Goal: Information Seeking & Learning: Learn about a topic

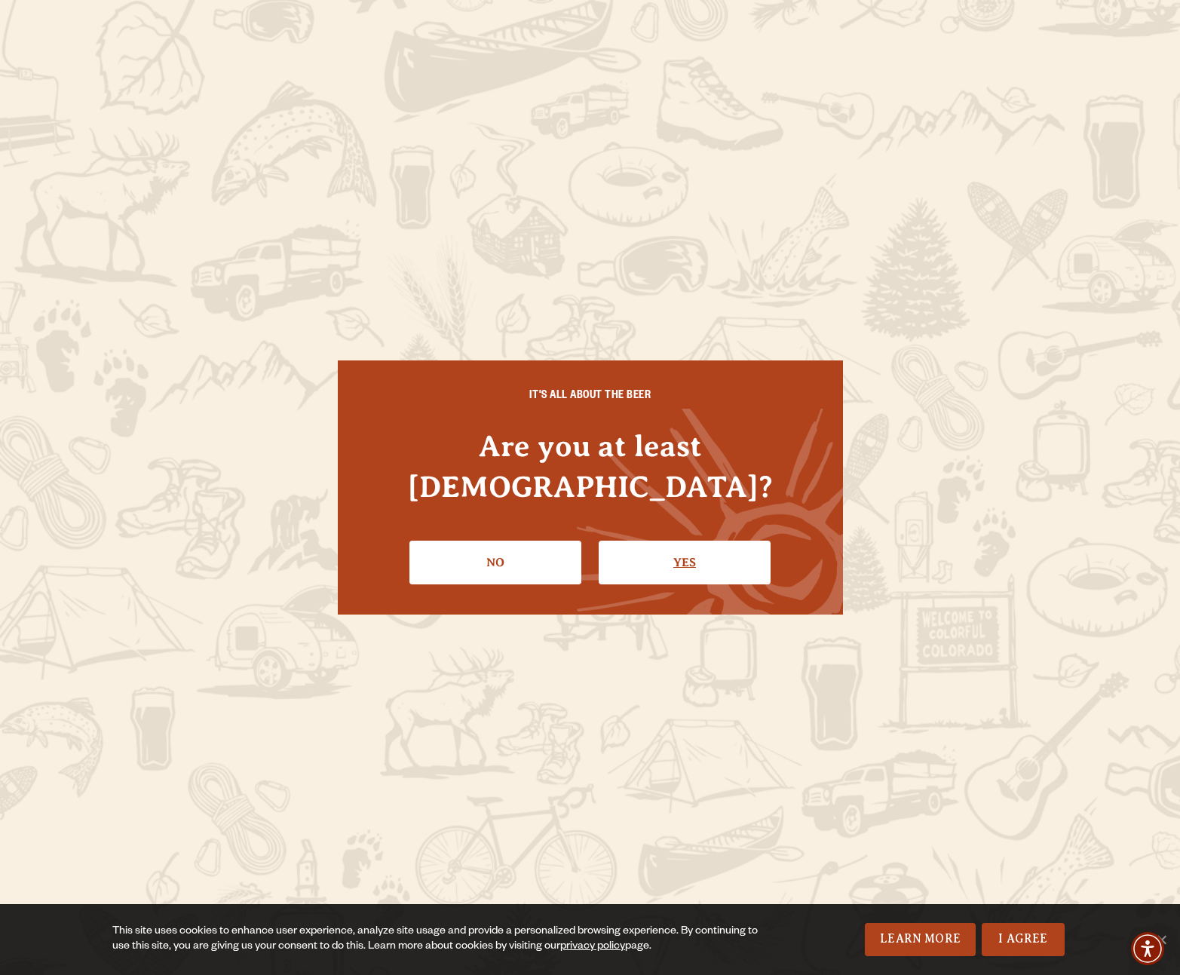
click at [685, 544] on link "Yes" at bounding box center [685, 563] width 172 height 44
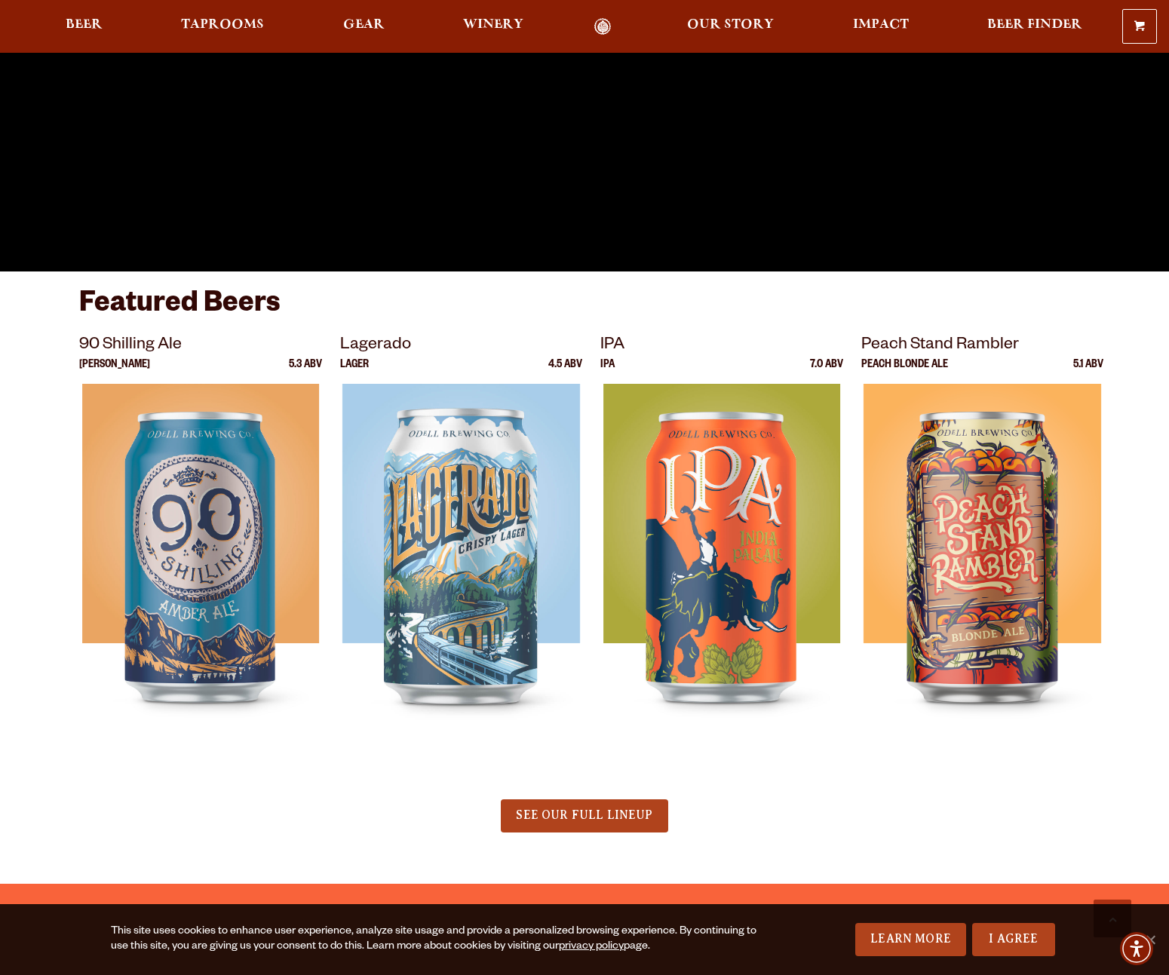
scroll to position [498, 0]
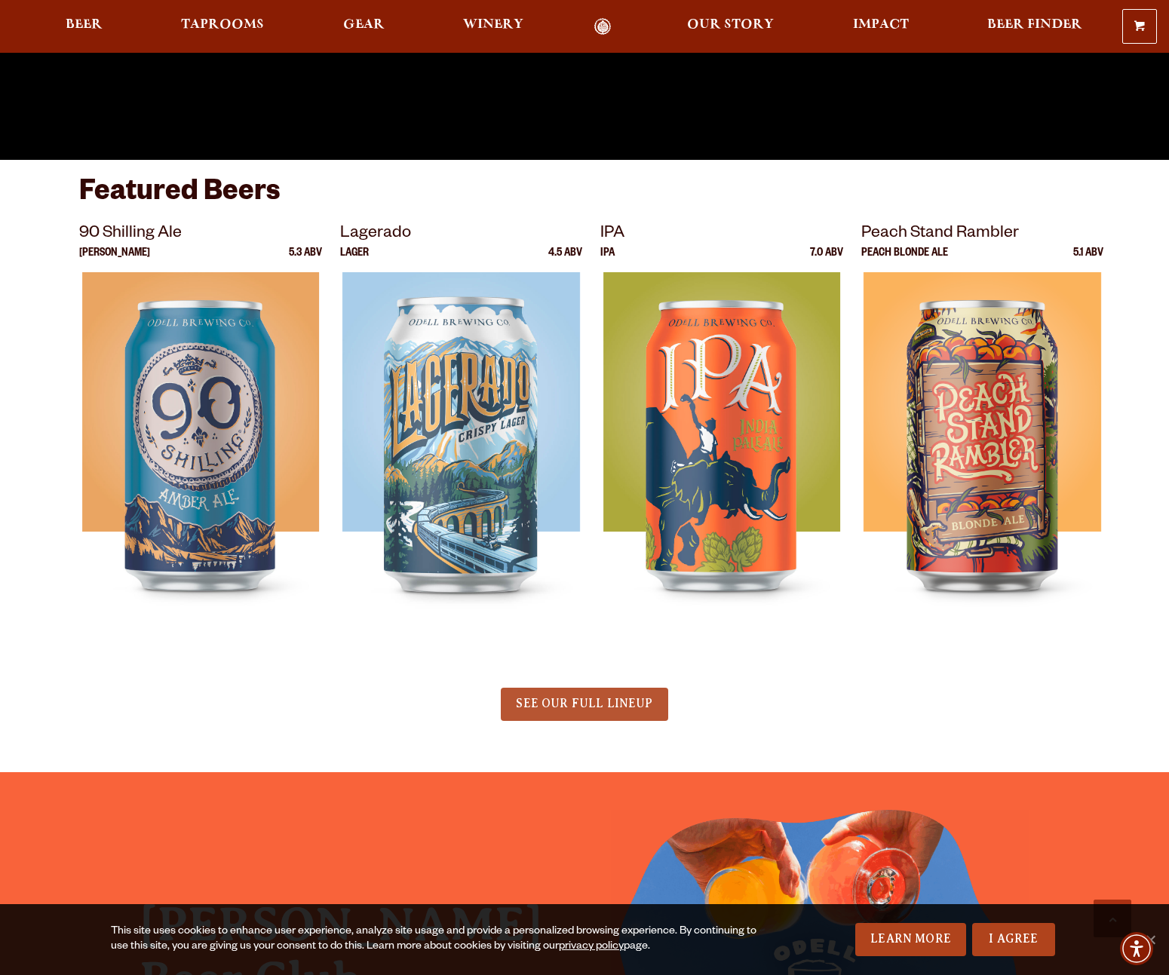
click at [581, 706] on span "SEE OUR FULL LINEUP" at bounding box center [584, 704] width 136 height 14
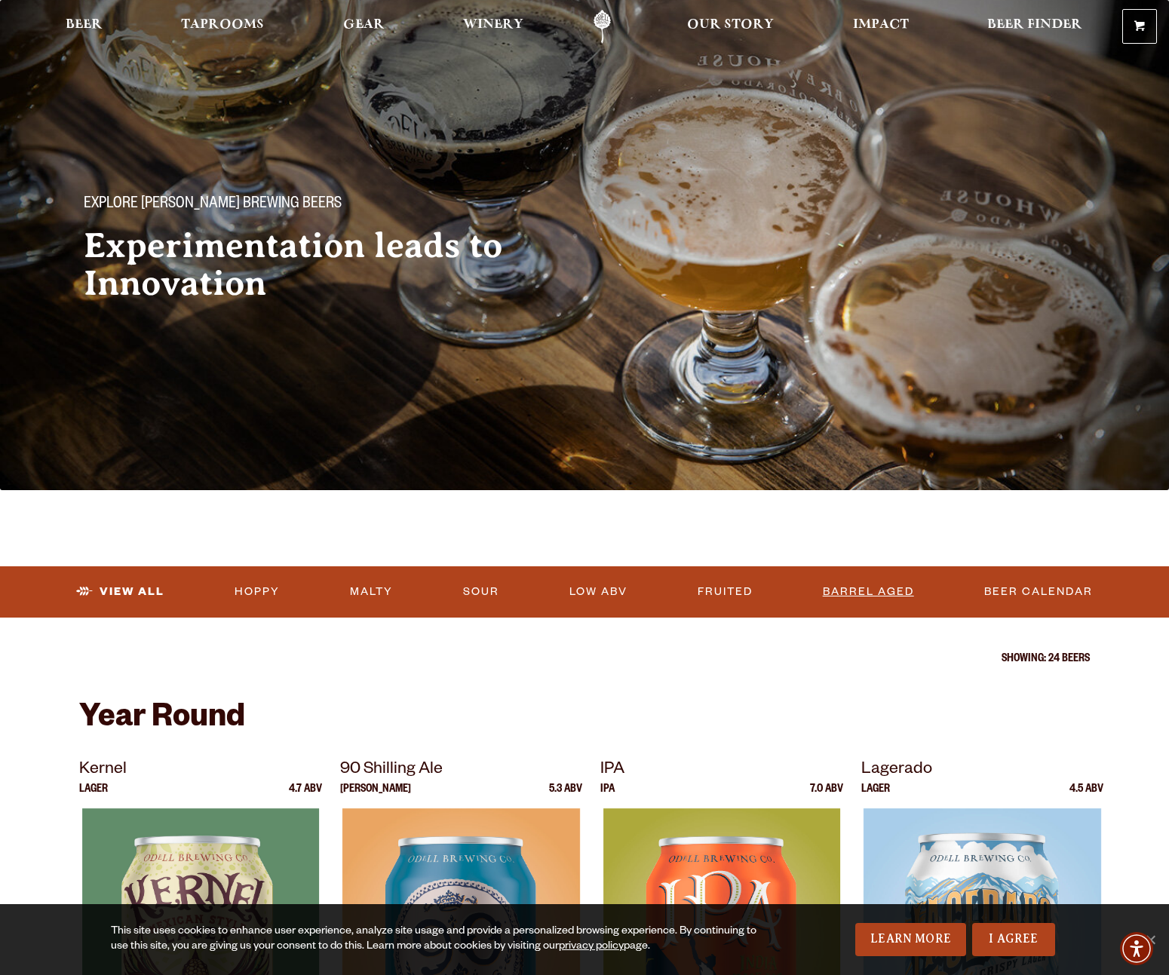
click at [877, 593] on link "Barrel Aged" at bounding box center [868, 592] width 103 height 35
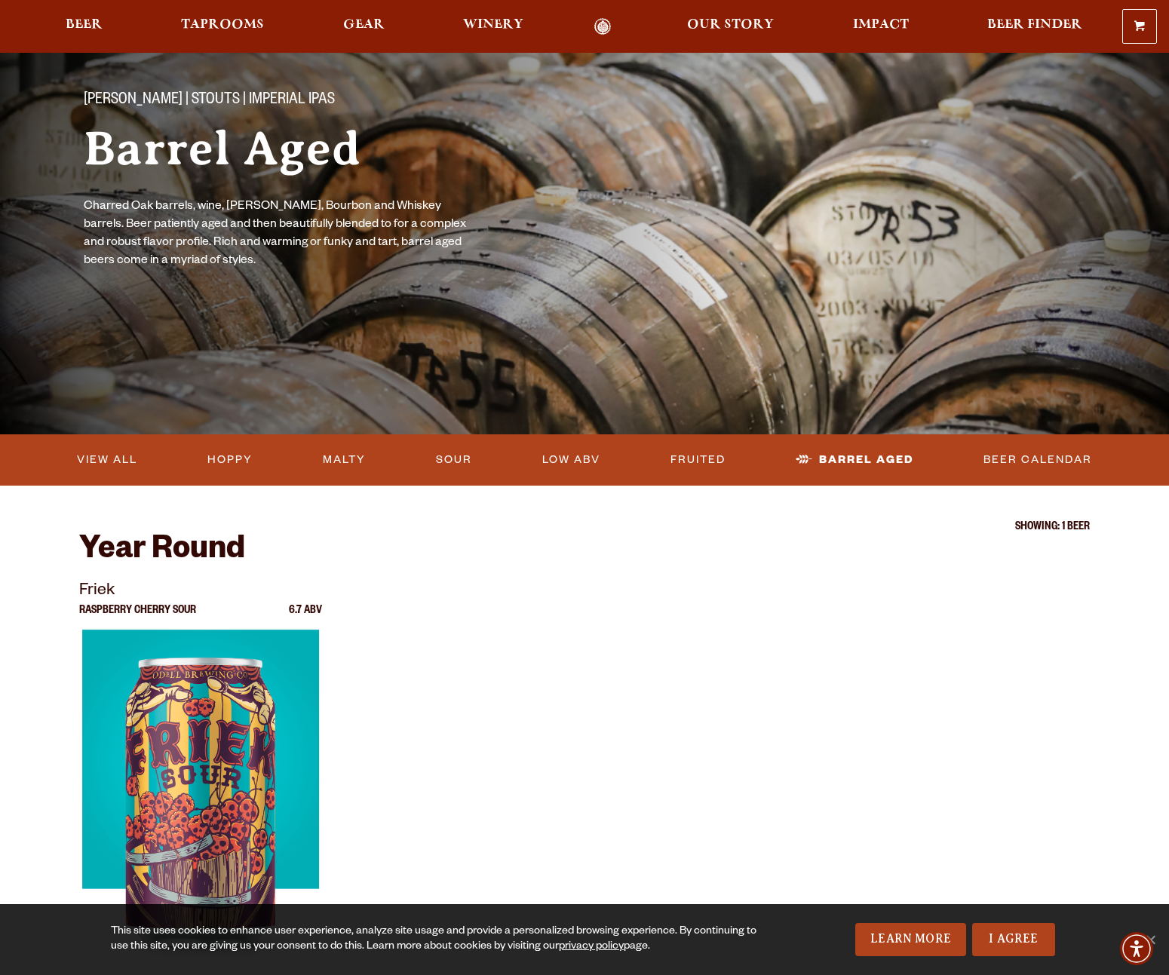
scroll to position [59, 0]
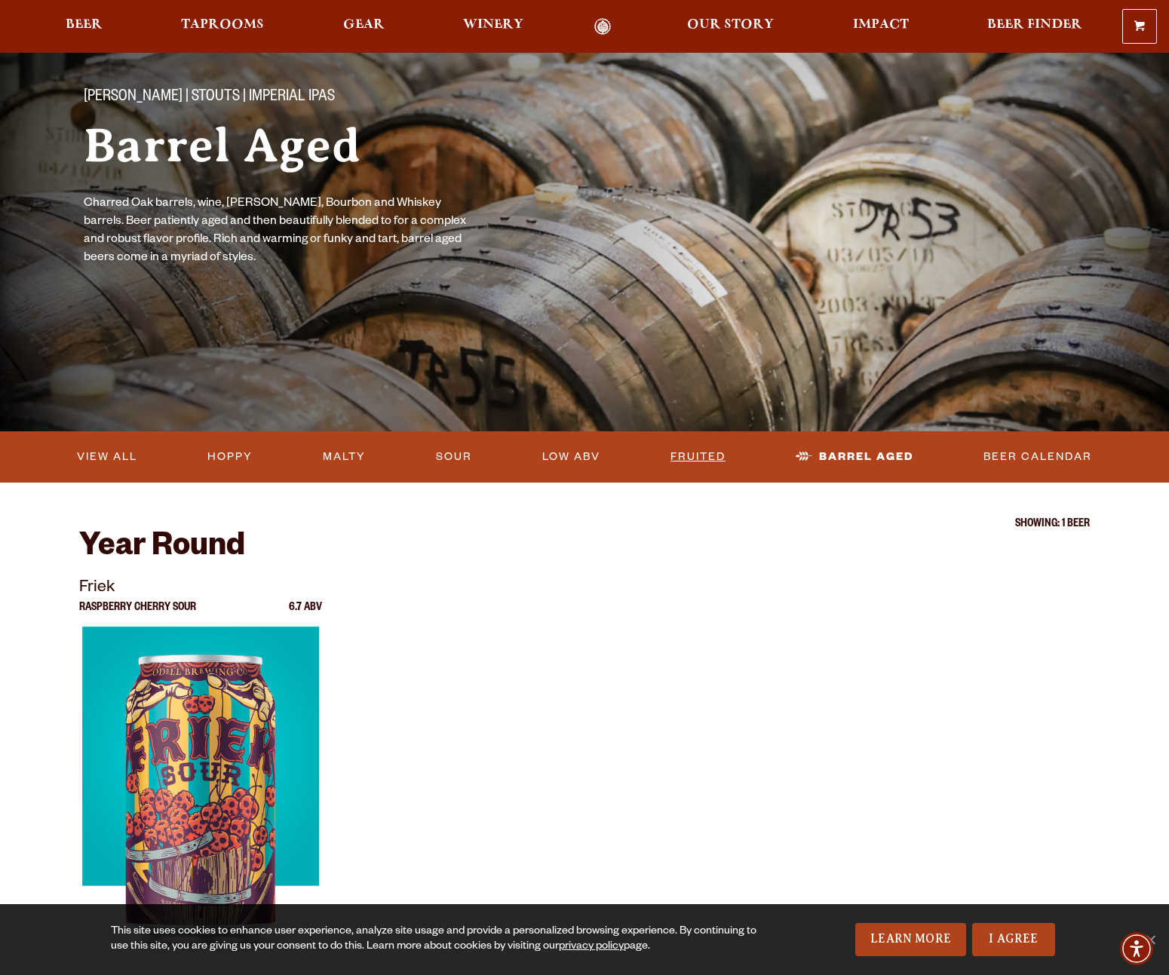
click at [691, 457] on link "Fruited" at bounding box center [697, 457] width 67 height 35
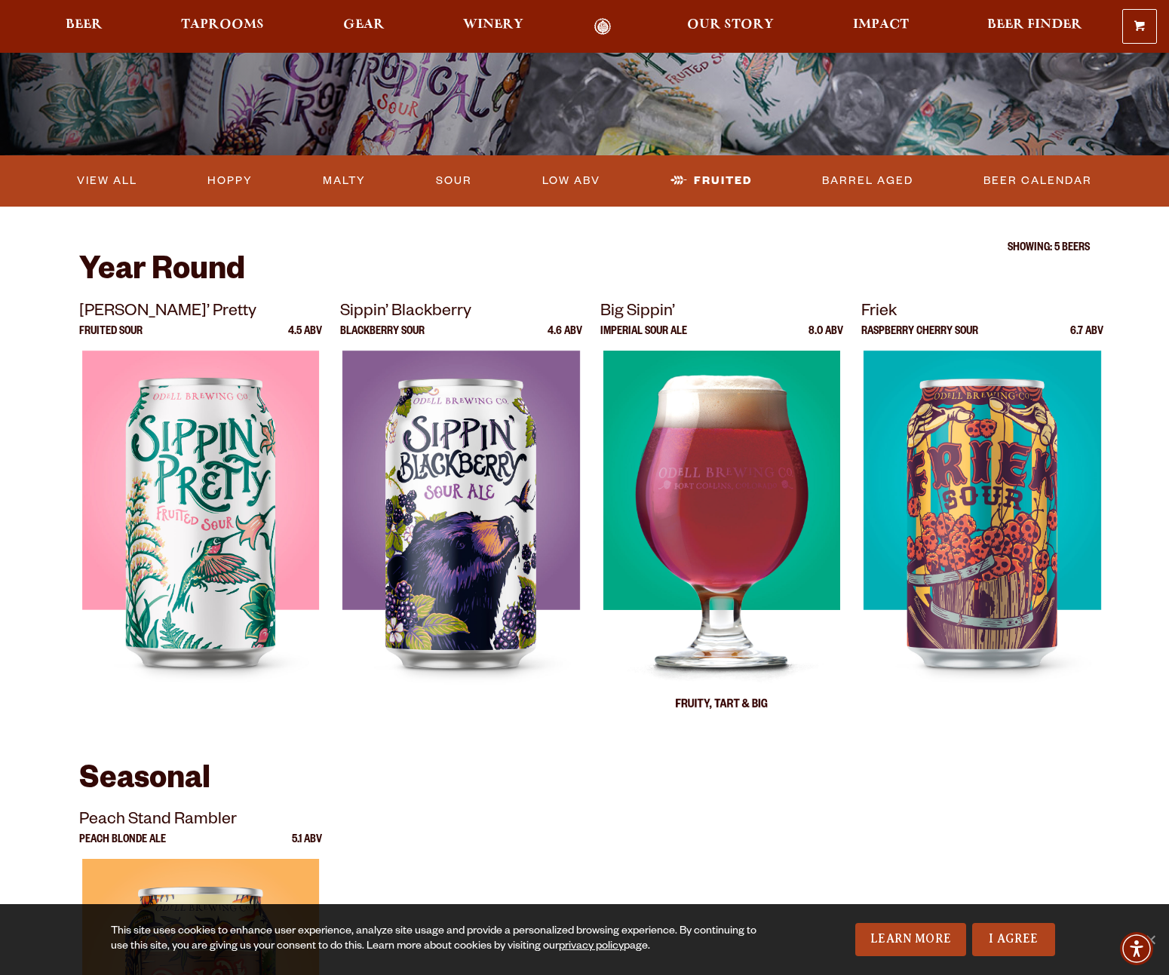
scroll to position [330, 0]
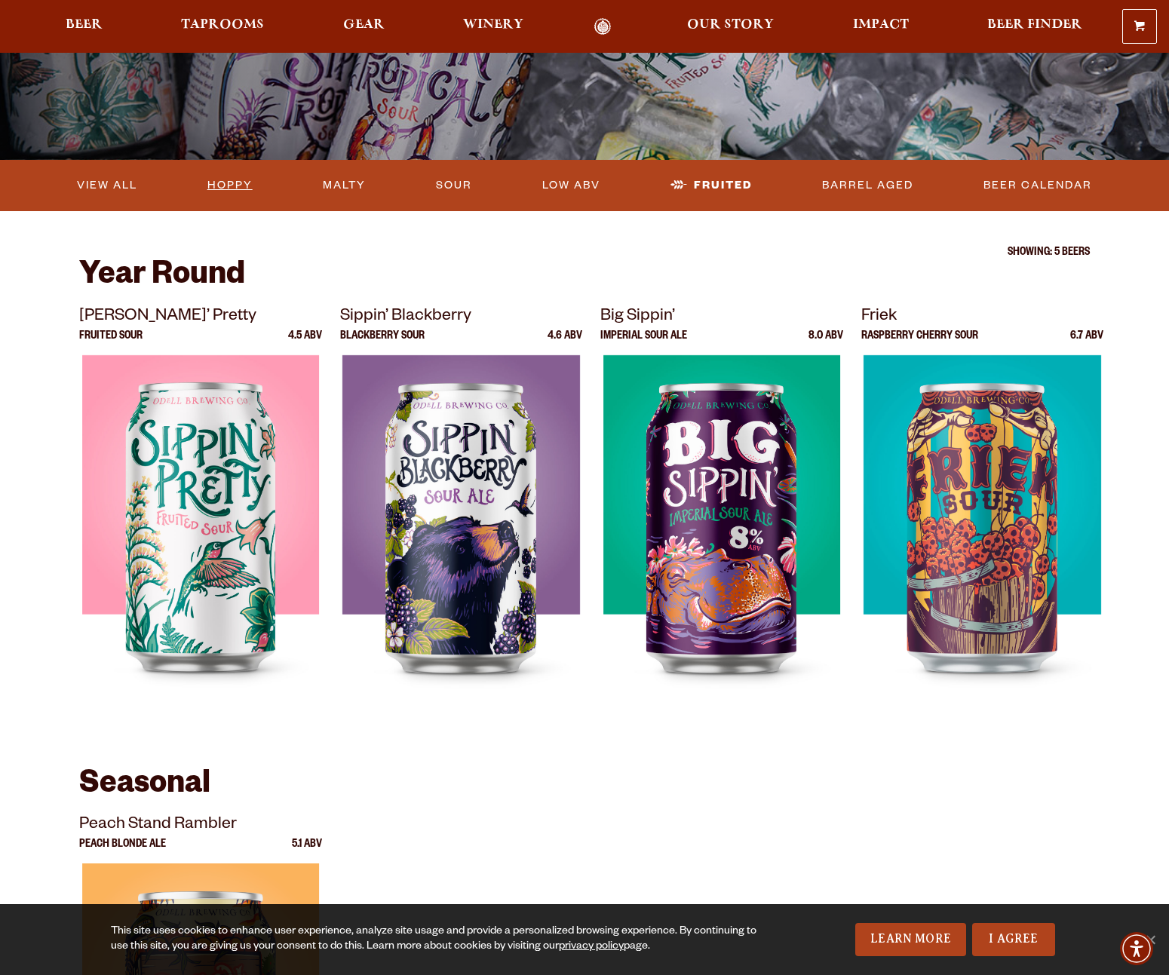
click at [225, 182] on link "Hoppy" at bounding box center [229, 185] width 57 height 35
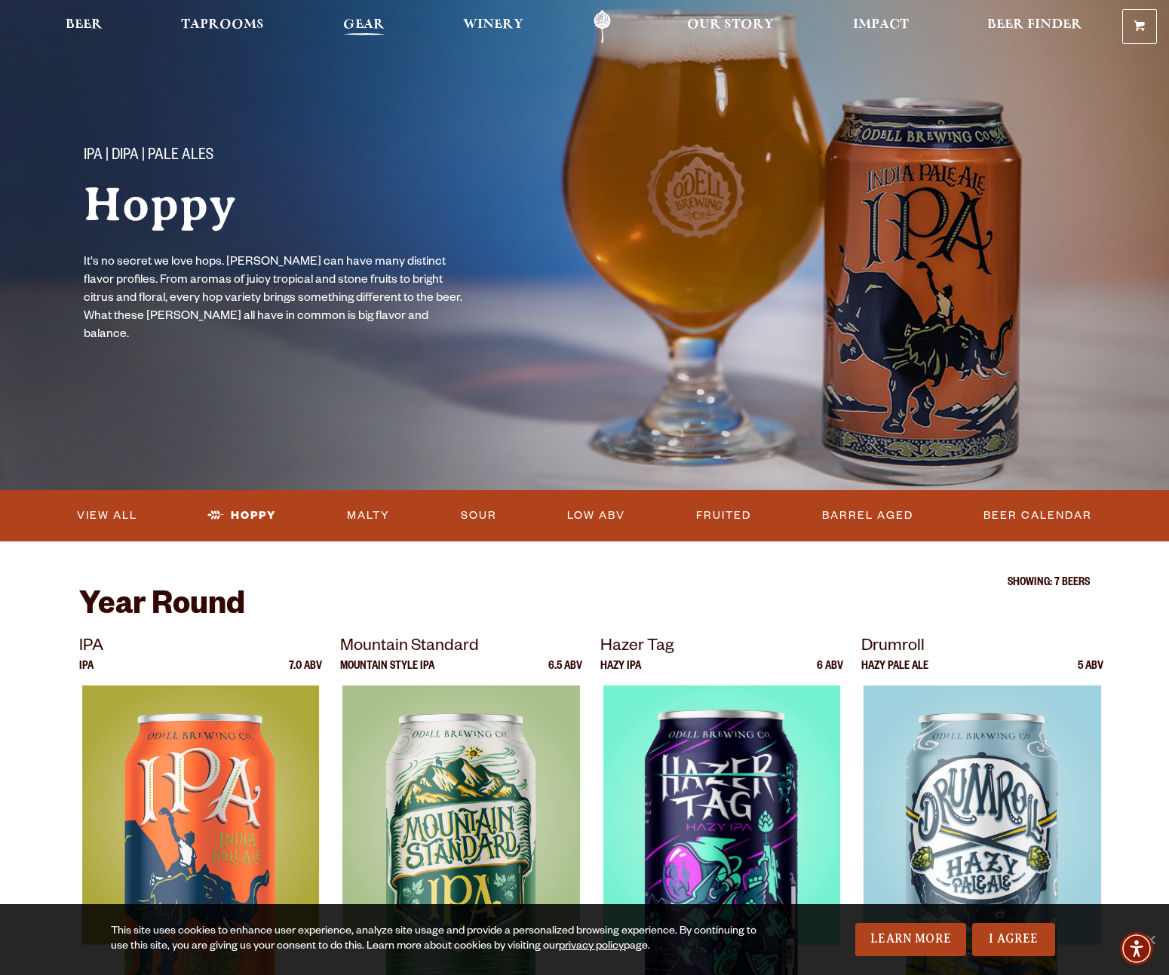
click at [354, 23] on span "Gear" at bounding box center [363, 25] width 41 height 12
